Goal: Task Accomplishment & Management: Complete application form

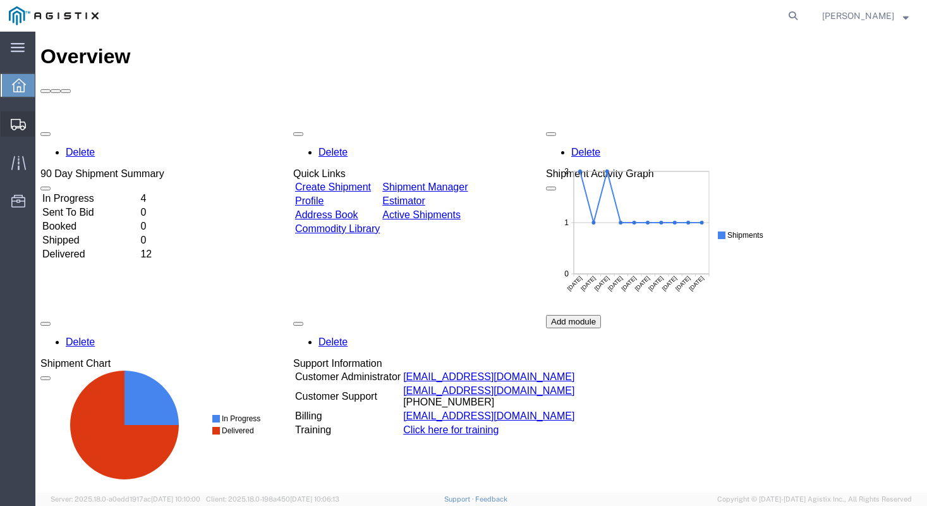
click at [0, 0] on span "Create Shipment" at bounding box center [0, 0] width 0 height 0
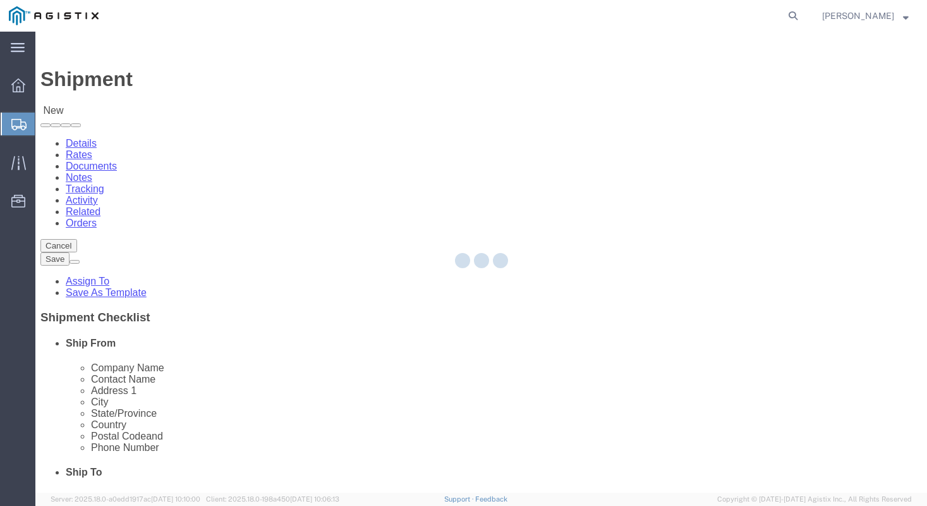
select select
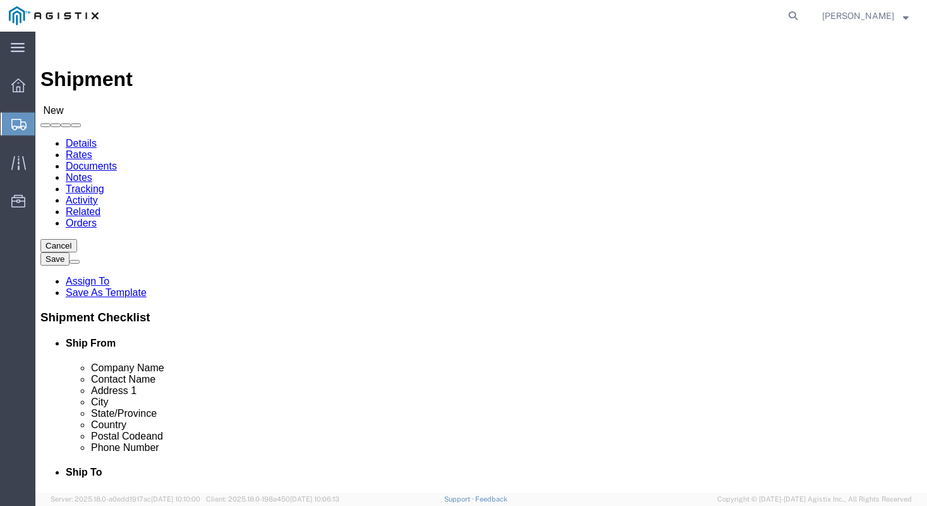
click select "Select [PERSON_NAME] Manufacturing PG&E"
select select "9596"
click select "Select [PERSON_NAME] Manufacturing PG&E"
select select
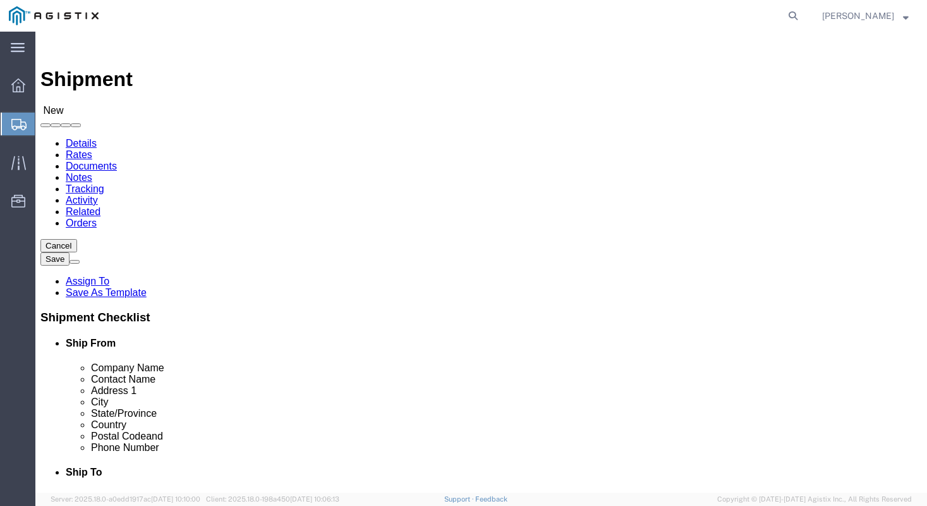
click select "Select All Others [GEOGRAPHIC_DATA] [GEOGRAPHIC_DATA] [GEOGRAPHIC_DATA] [GEOGRA…"
select select "23082"
click select "Select All Others [GEOGRAPHIC_DATA] [GEOGRAPHIC_DATA] [GEOGRAPHIC_DATA] [GEOGRA…"
click input "text"
type input "[PERSON_NAME] MANUFACTURING"
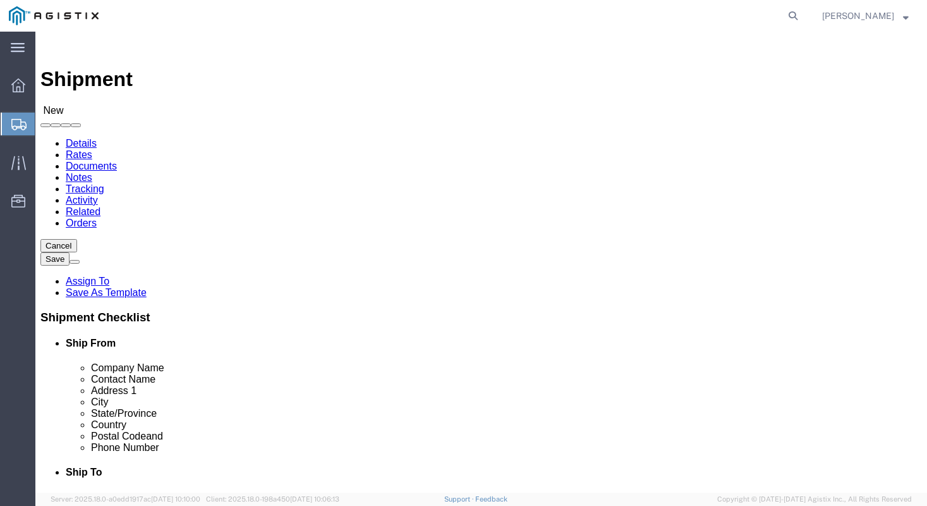
type input "[PERSON_NAME]"
type input "[STREET_ADDRESS]"
type input "[GEOGRAPHIC_DATA]"
type input "M"
type input "MI"
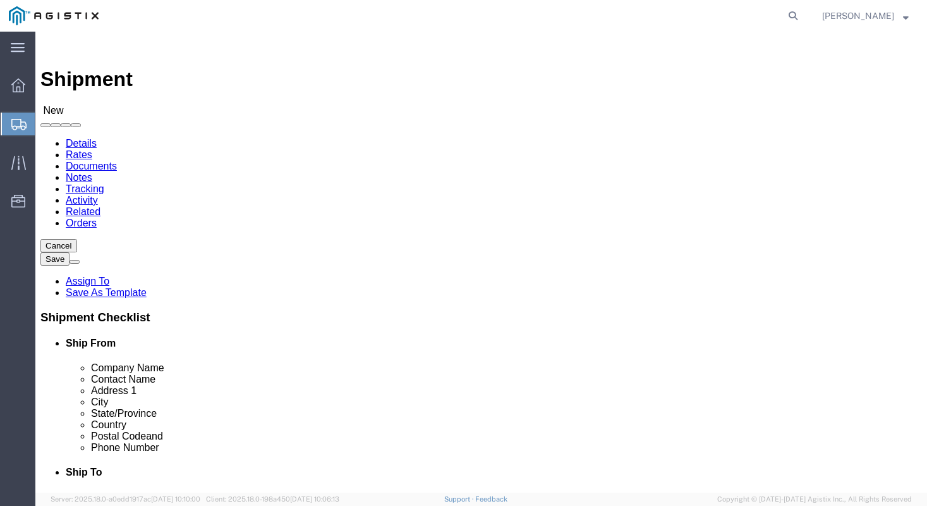
type input "MI"
click div "Company Name [PERSON_NAME] MANUFACTURING"
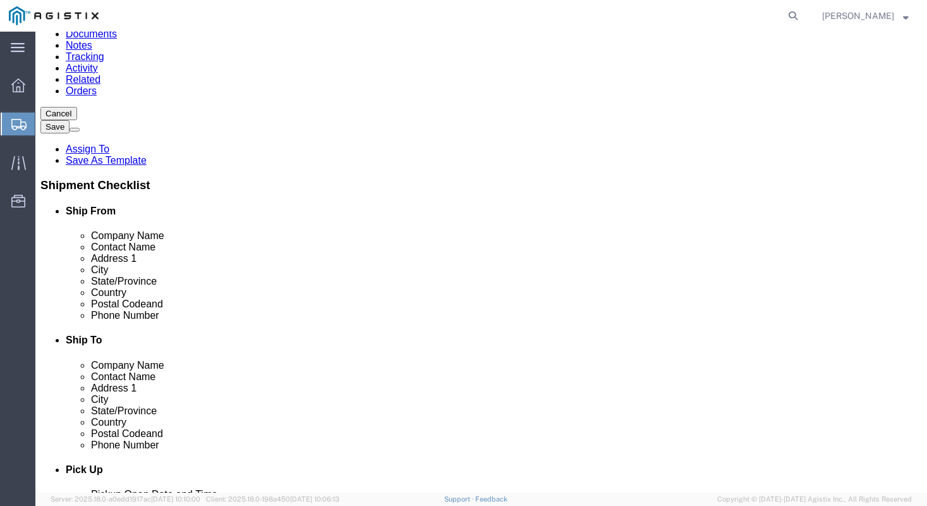
scroll to position [186, 0]
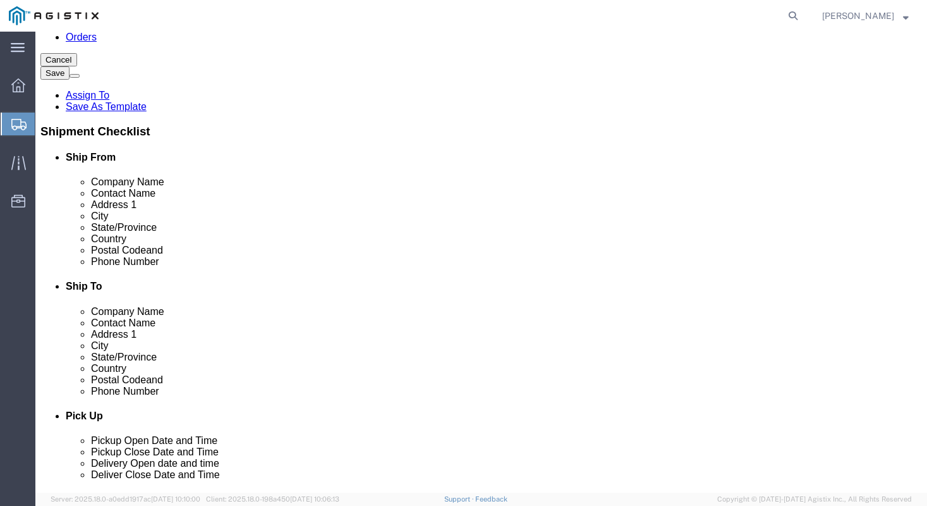
click input "text"
type input "48706"
click input "text"
type input "9896860350"
click div "Ship To Location Location My Profile Location (OBSOLETE) [GEOGRAPHIC_DATA] SC -…"
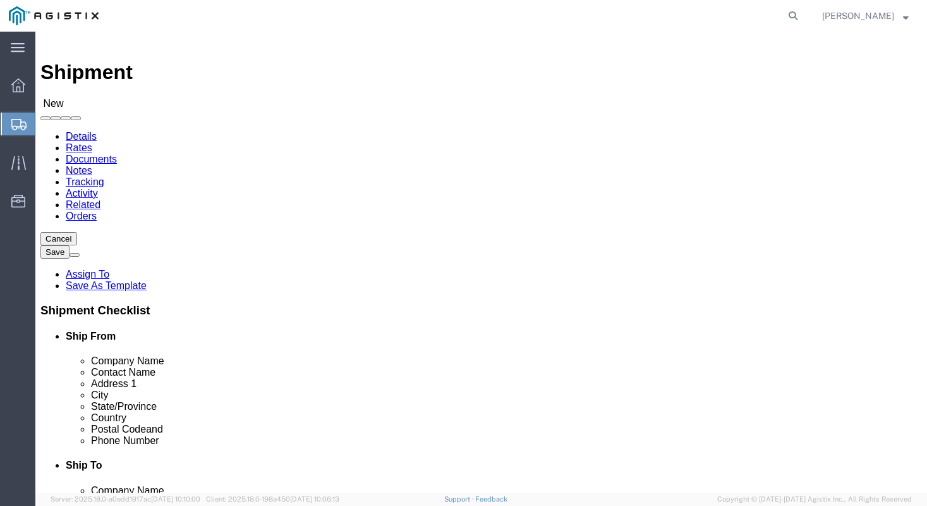
scroll to position [0, 0]
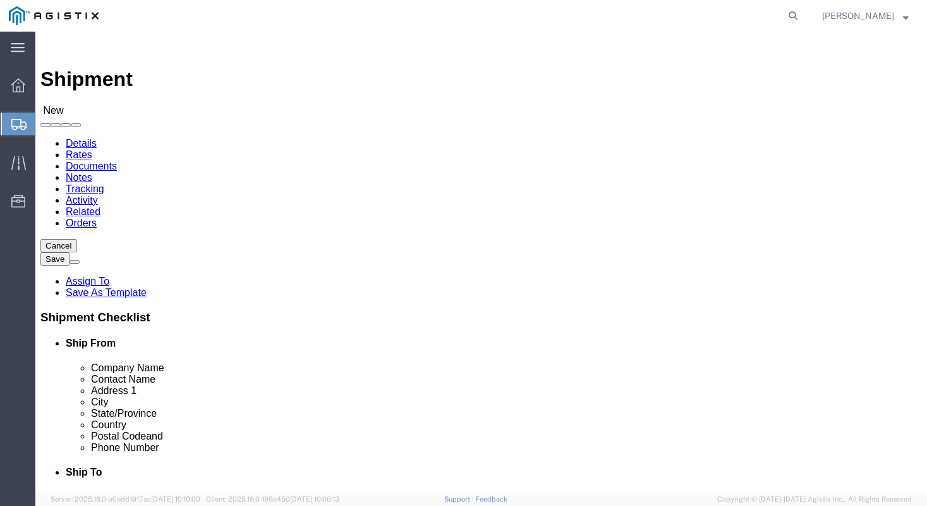
click input "text"
type input "MROIS"
type input "PACIFIC GAS & ELEC."
type input "[STREET_ADDRESS][PERSON_NAME]"
type input "R"
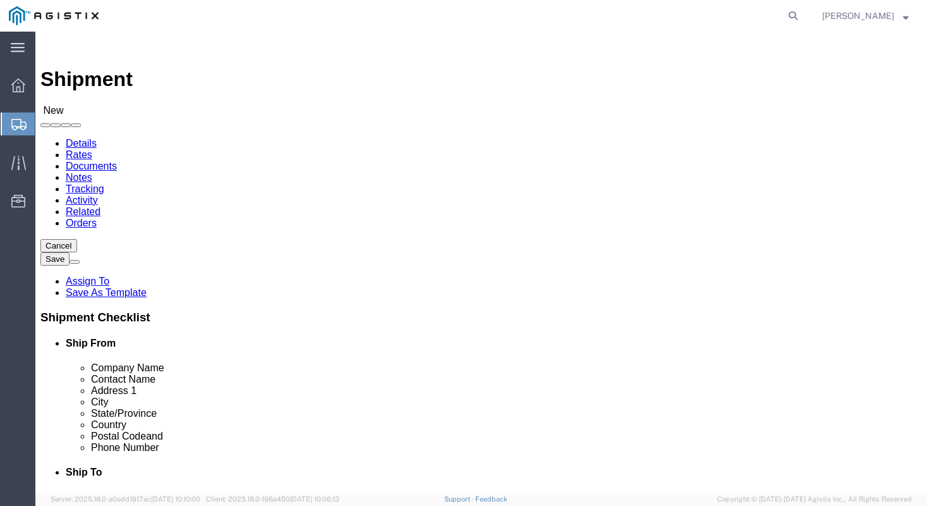
type input "FREMONT"
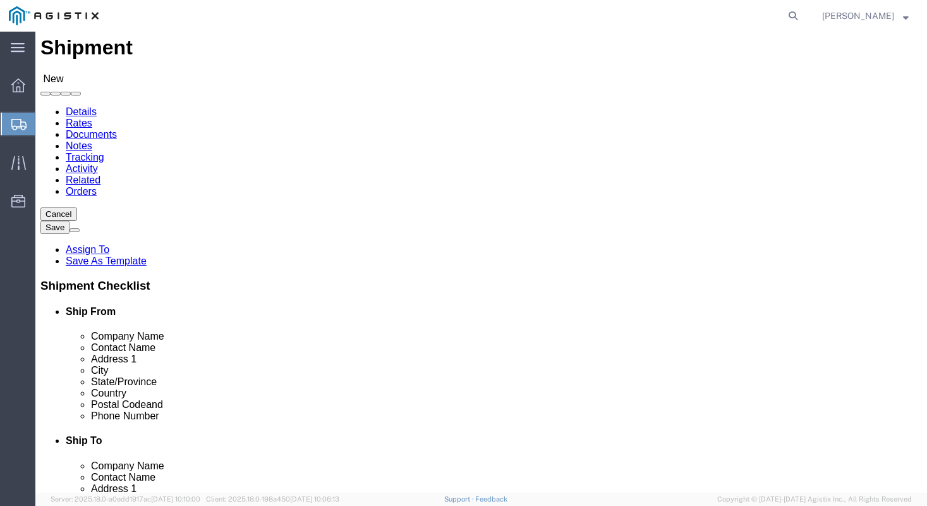
scroll to position [137, 0]
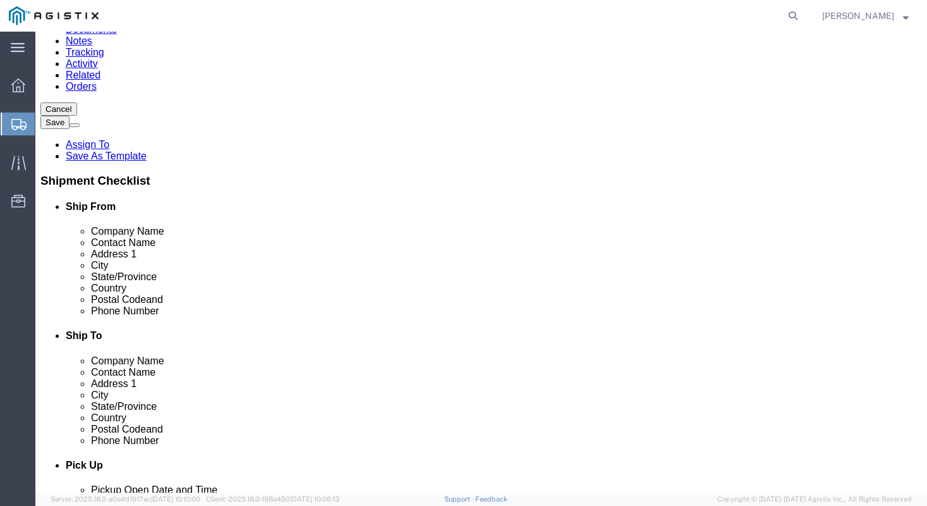
type input "CA"
click input "Postal Code"
type input "94538"
click input "text"
type input "7077478424"
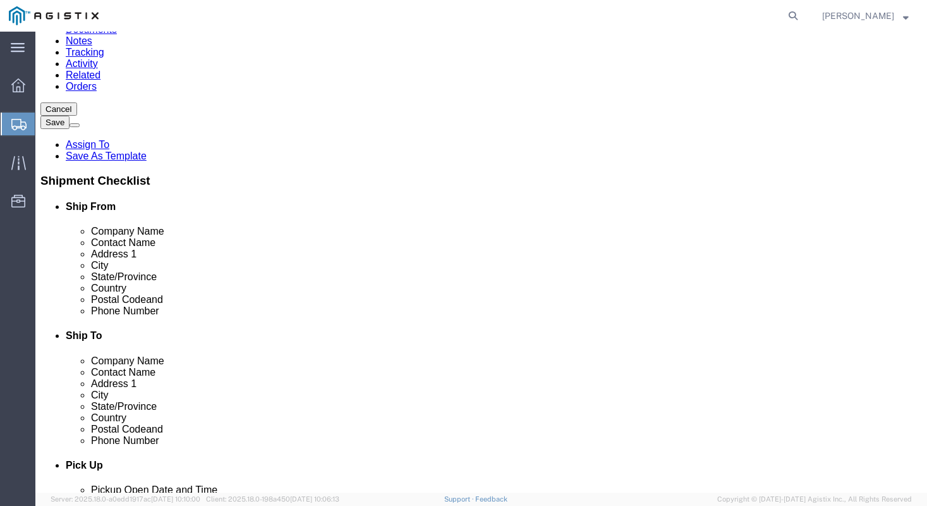
click label "Country"
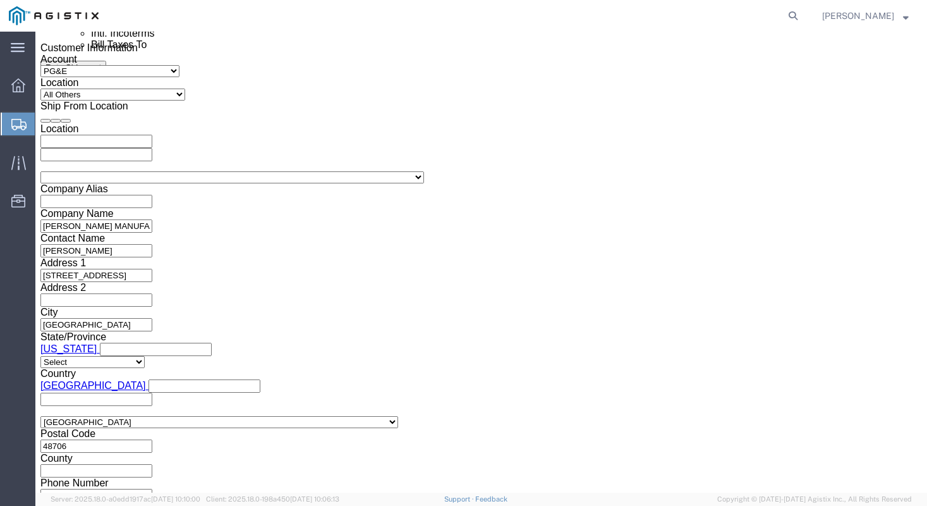
click div "[DATE] 11:00 AM"
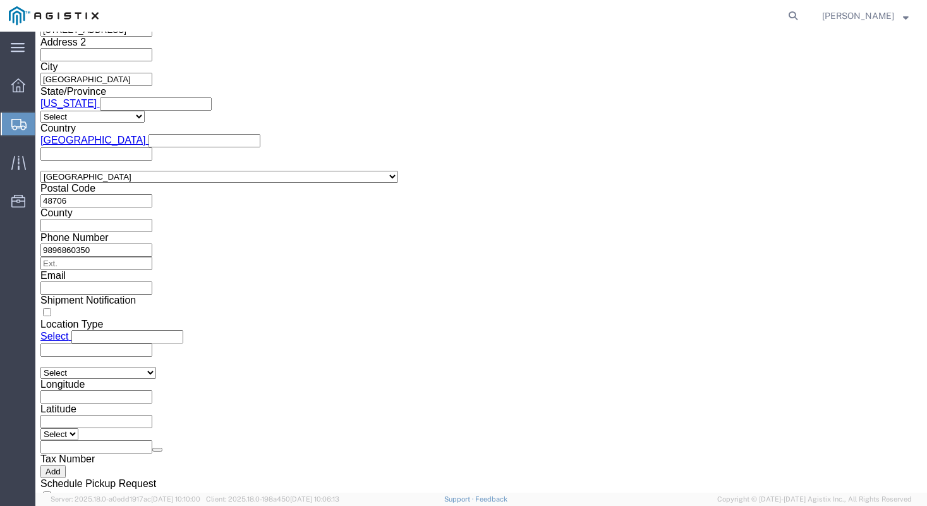
type input "4:00 PM"
click button "Apply"
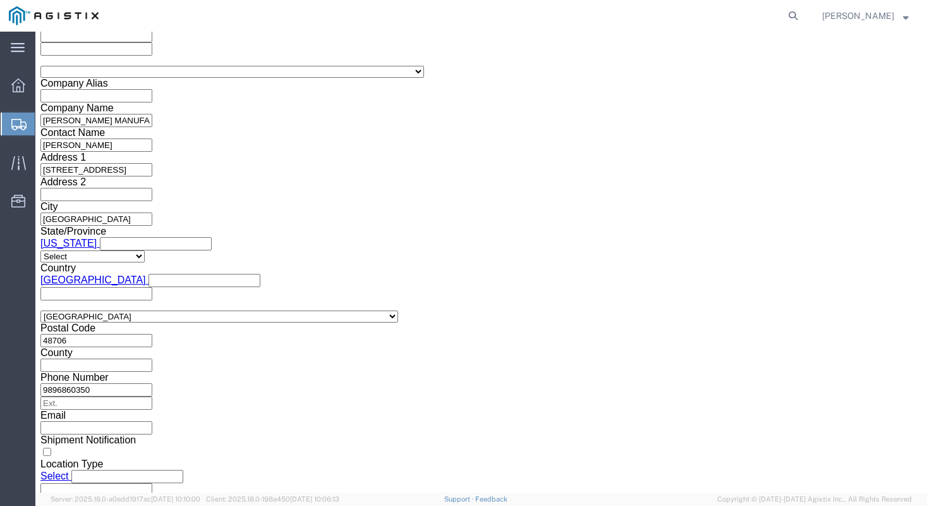
scroll to position [885, 0]
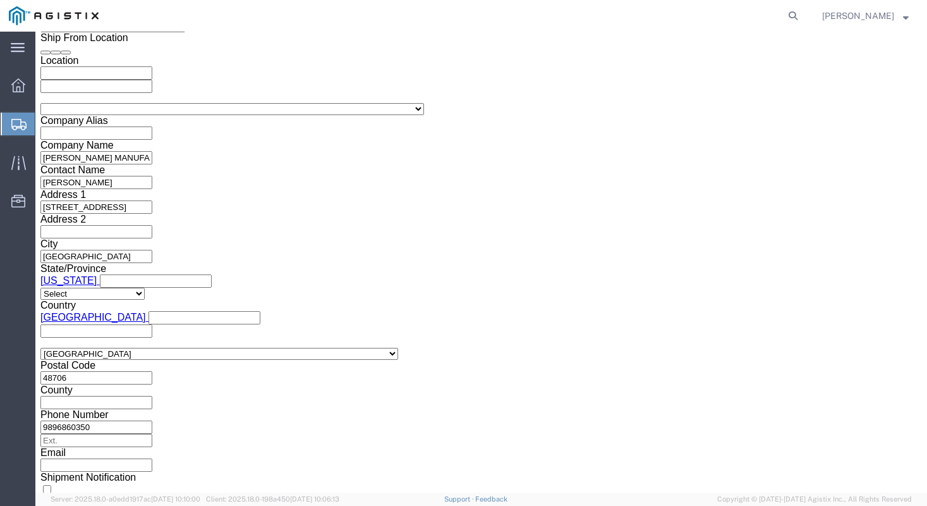
click div "[DATE] 5:00 PM"
type input "6:00 PM"
click button "Apply"
click div
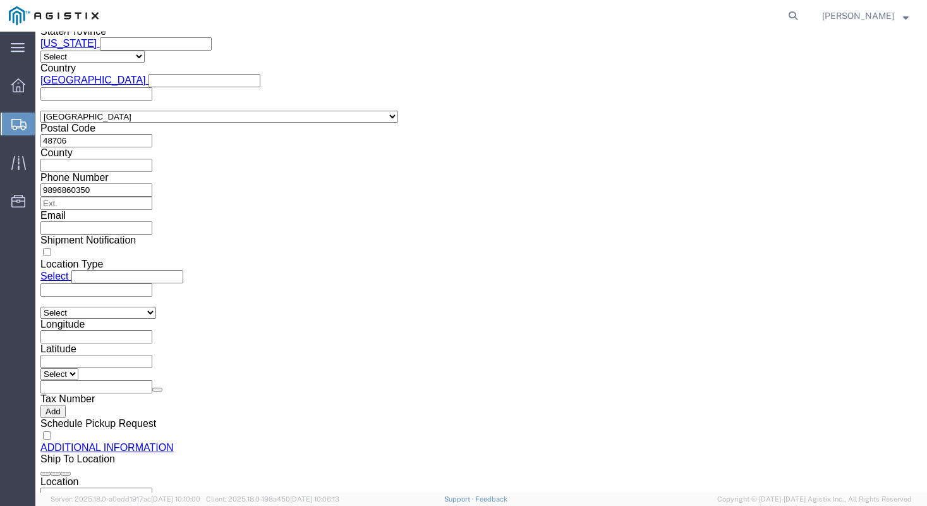
click input "7:00 PM"
type input "7:00 AM"
click button "Apply"
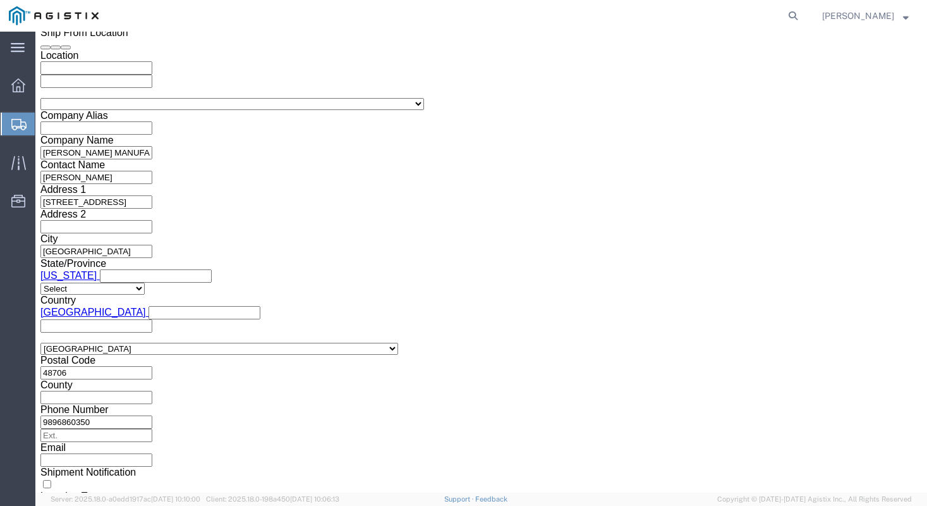
click div
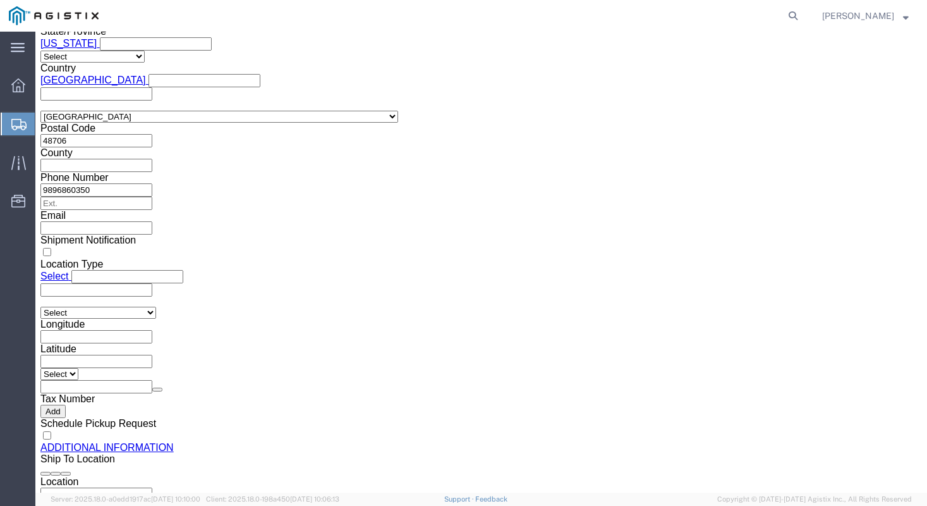
type input "5:00 PM"
click button "Apply"
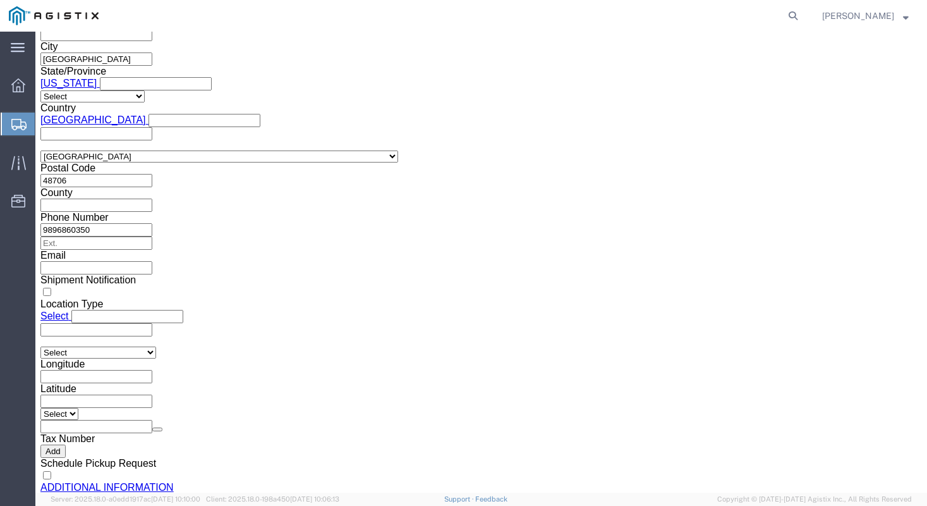
scroll to position [946, 0]
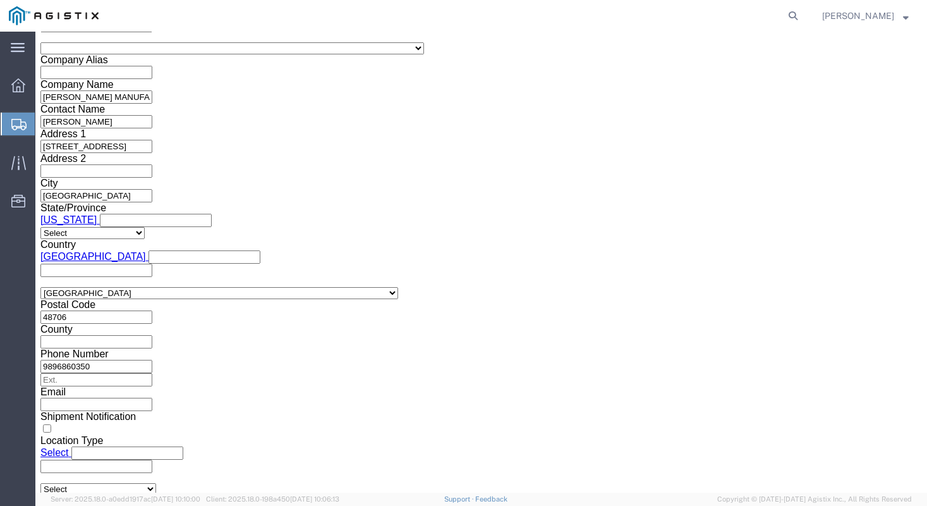
click input "text"
type input "3501418173"
click div "References Add reference"
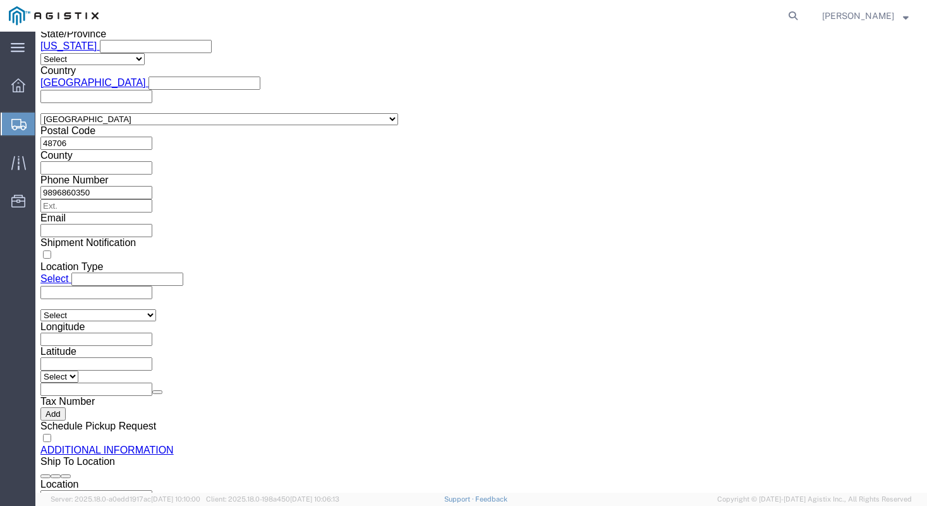
scroll to position [1123, 0]
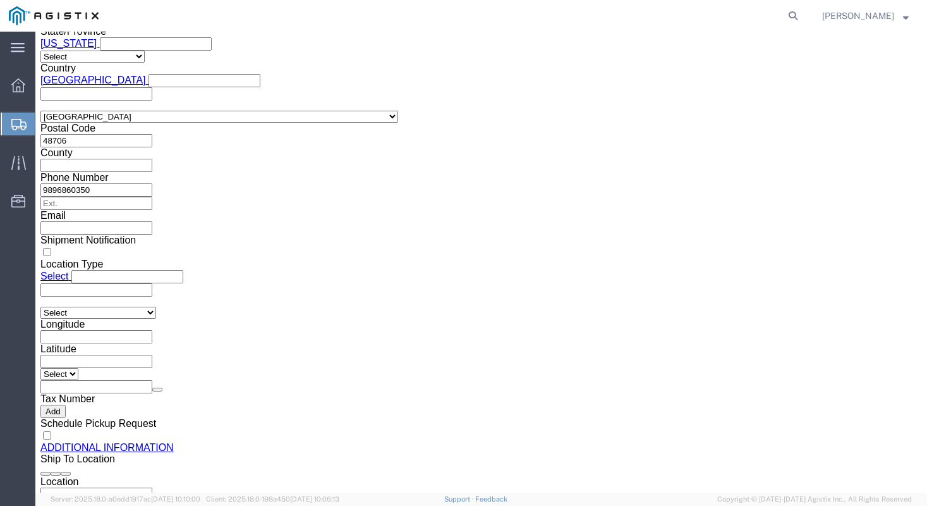
click button "Continue"
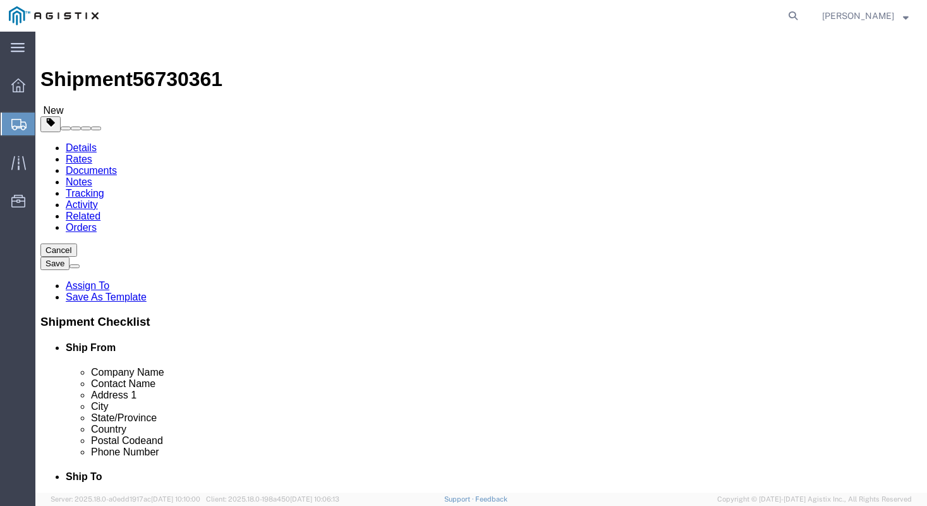
click select "Select Bulk Bundle(s) Cardboard Box(es) Carton(s) Crate(s) Drum(s) (Fiberboard)…"
select select "PSNS"
click select "Select Bulk Bundle(s) Cardboard Box(es) Carton(s) Crate(s) Drum(s) (Fiberboard)…"
click input "text"
type input "35"
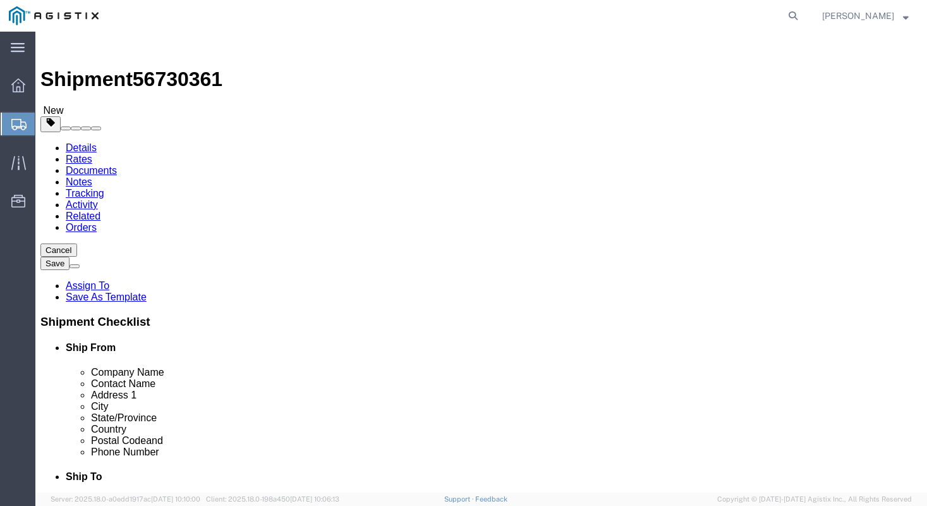
type input "23"
type input "17"
type input "150"
click link "Add Content"
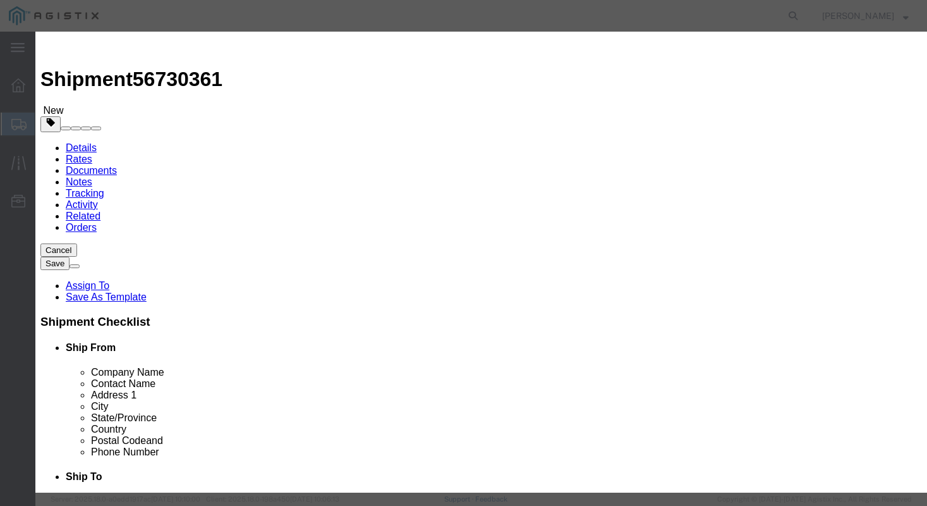
click div "Commodity library"
click div "Commodity library Product Name Pieces 0 Select Bag Barrels 100Board Feet Bottle…"
drag, startPoint x: 269, startPoint y: 94, endPoint x: 239, endPoint y: 100, distance: 30.2
click input "text"
type input "STEEL FLANGES"
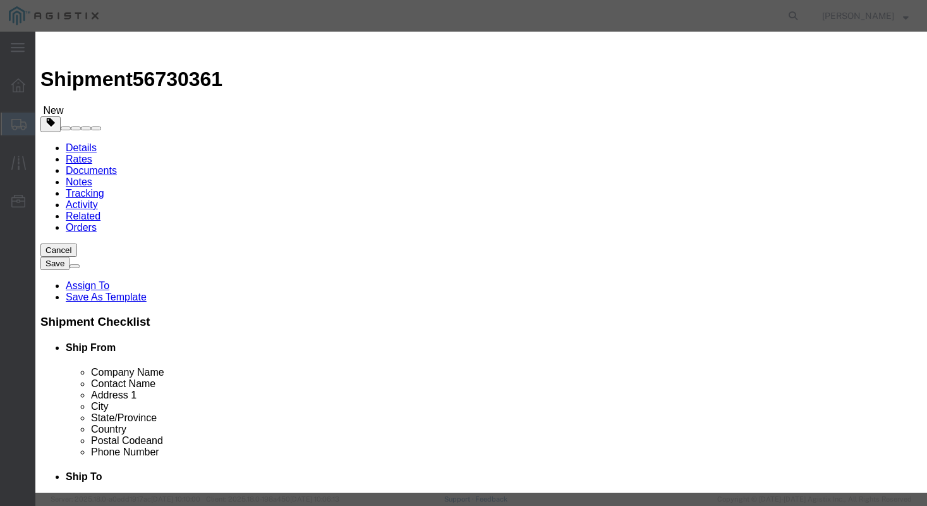
type input "1"
type input "383.62"
click select "Select 50 55 60 65 70 85 92.5 100 125 175 250 300 400"
select select "50"
click select "Select 50 55 60 65 70 85 92.5 100 125 175 250 300 400"
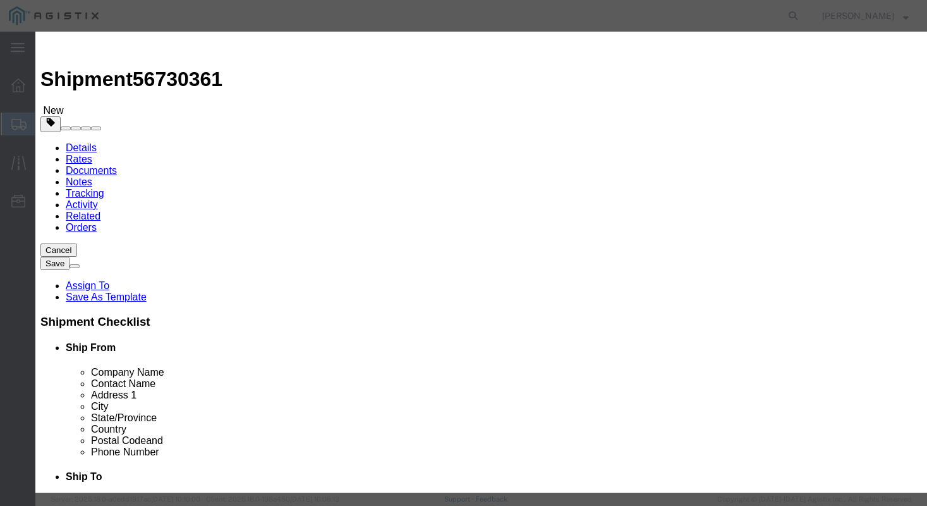
click div "GL Reference Select Account Type Activity ID Airline Appointment Number ASN Bat…"
click button "Save & Close"
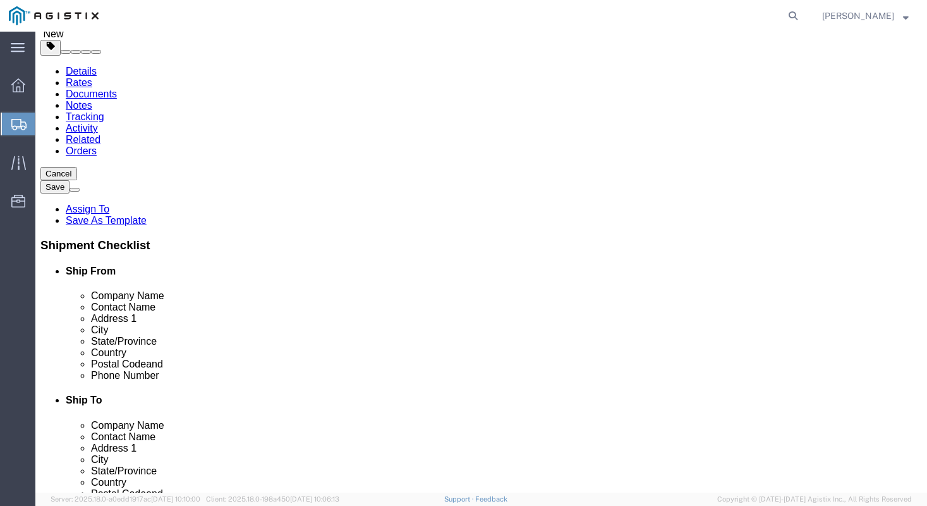
scroll to position [94, 0]
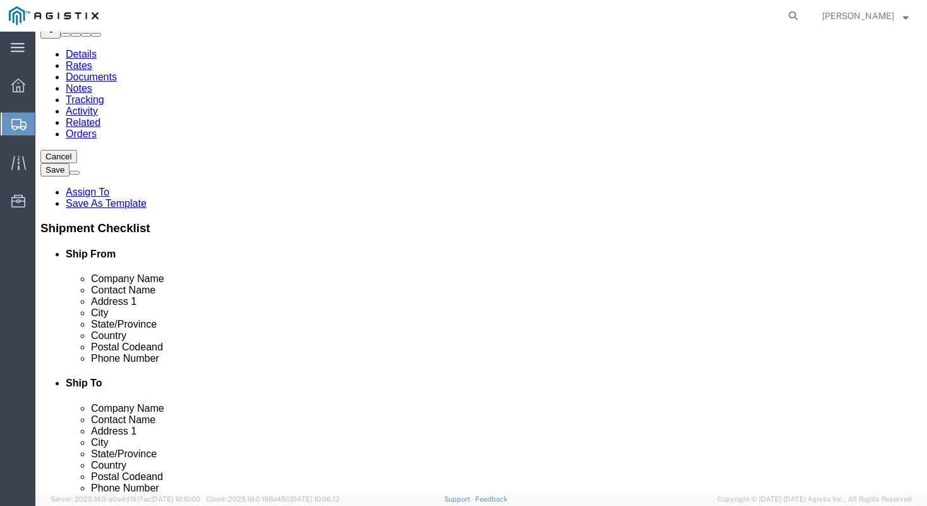
click button "Rate Shipment"
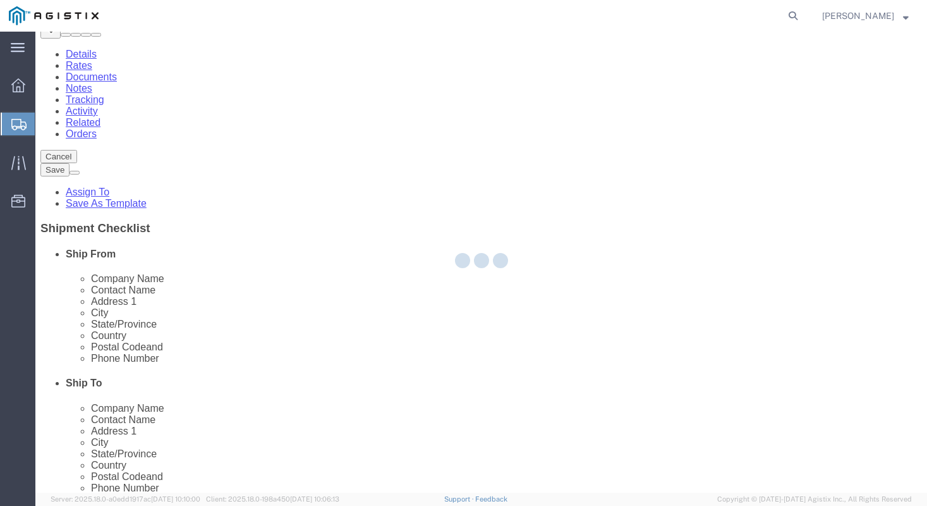
scroll to position [0, 0]
